Goal: Information Seeking & Learning: Check status

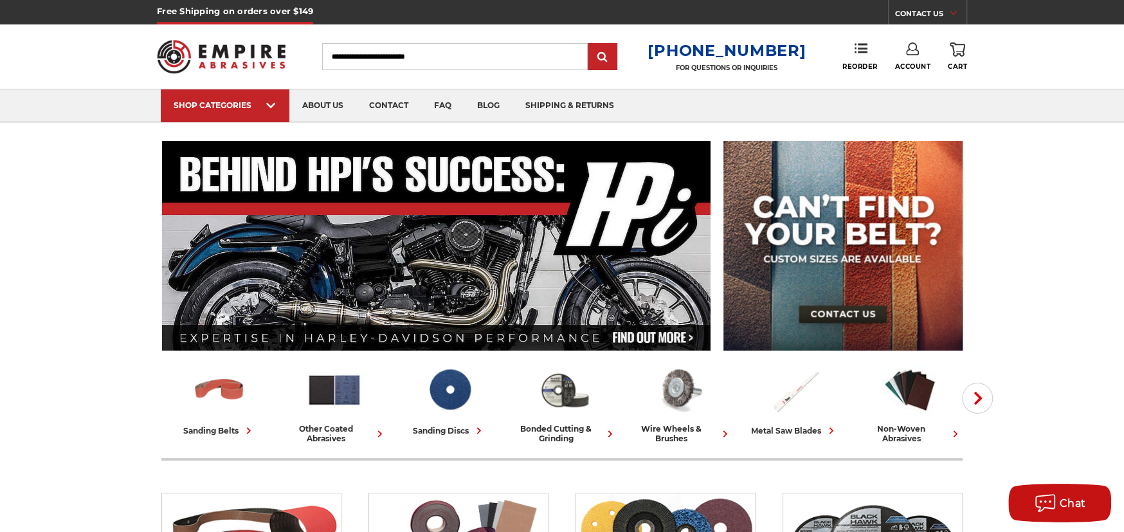
click at [910, 49] on icon at bounding box center [912, 48] width 13 height 13
click at [911, 80] on link "Account" at bounding box center [913, 83] width 92 height 24
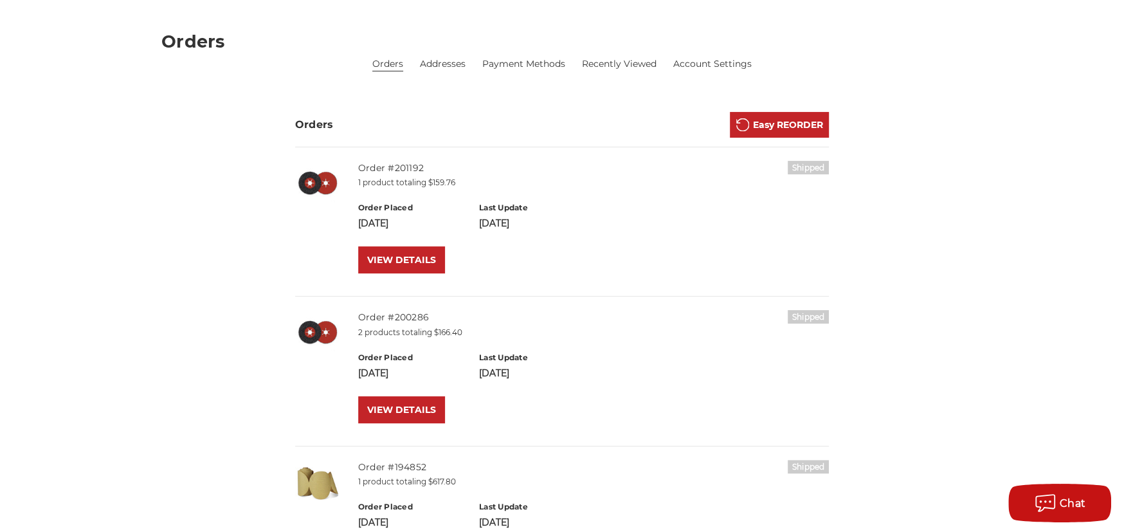
scroll to position [129, 0]
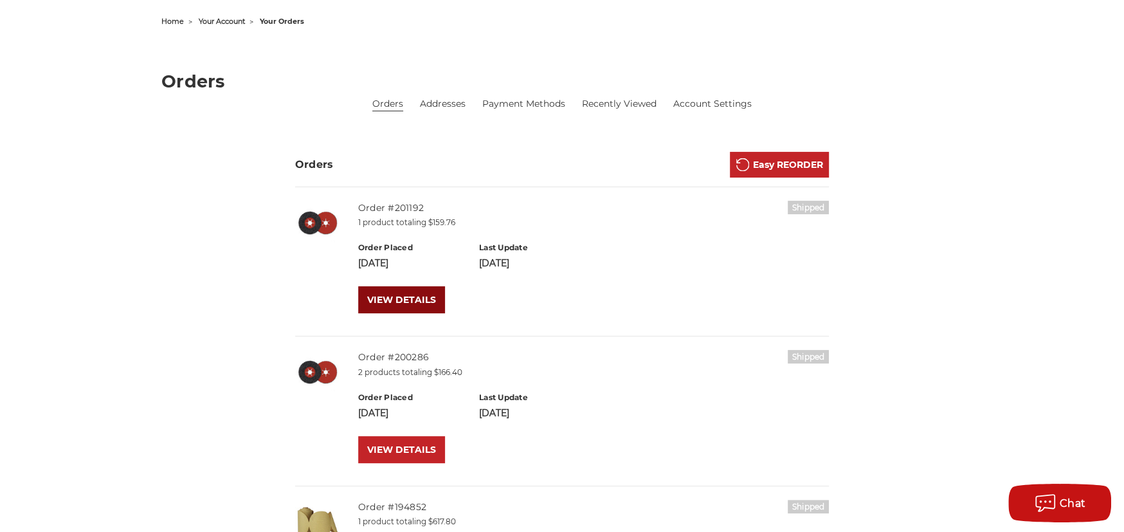
click at [399, 298] on link "VIEW DETAILS" at bounding box center [401, 299] width 87 height 27
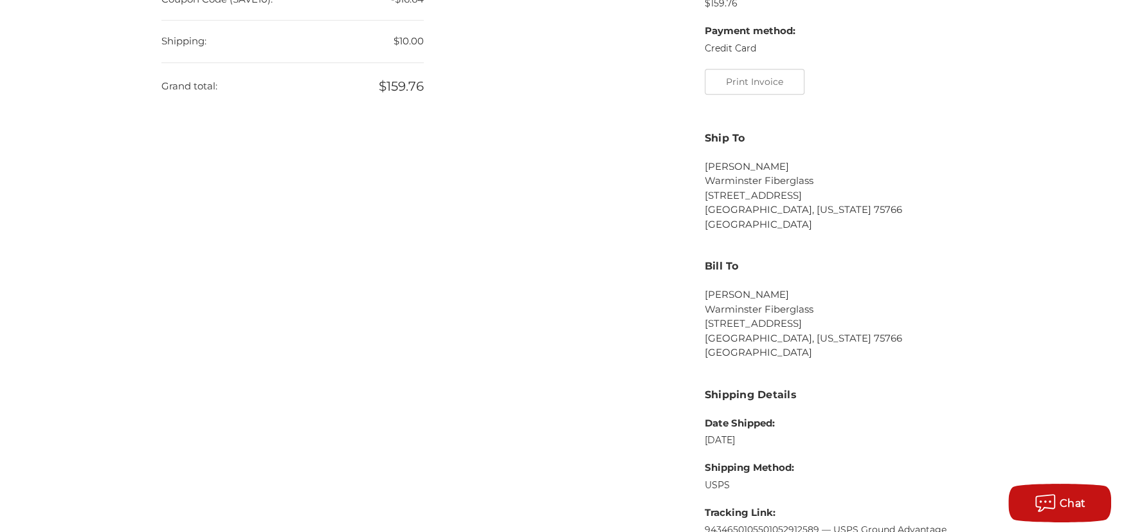
scroll to position [707, 0]
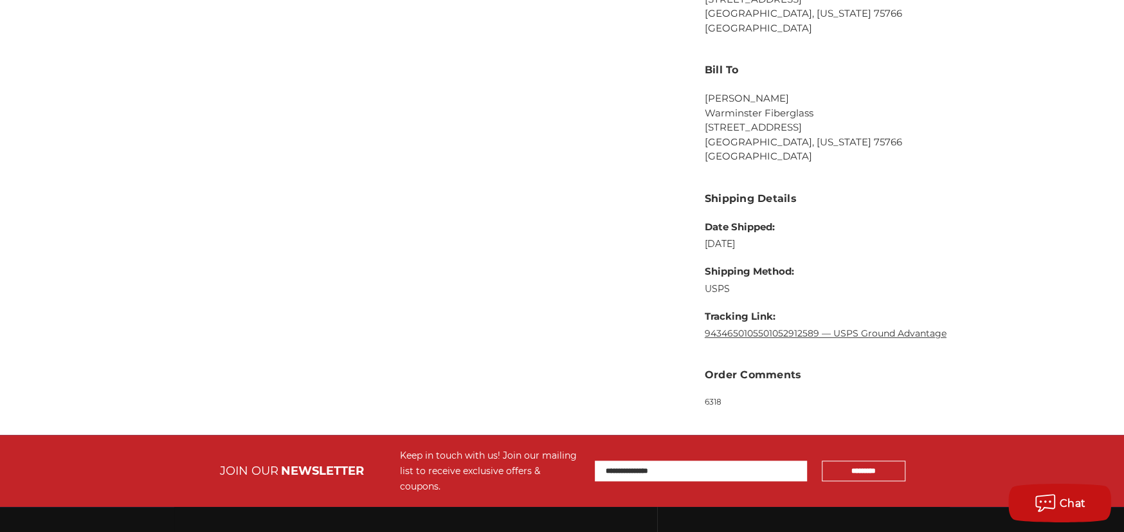
click at [819, 332] on link "9434650105501052912589 — USPS Ground Advantage" at bounding box center [826, 333] width 242 height 12
